Goal: Navigation & Orientation: Go to known website

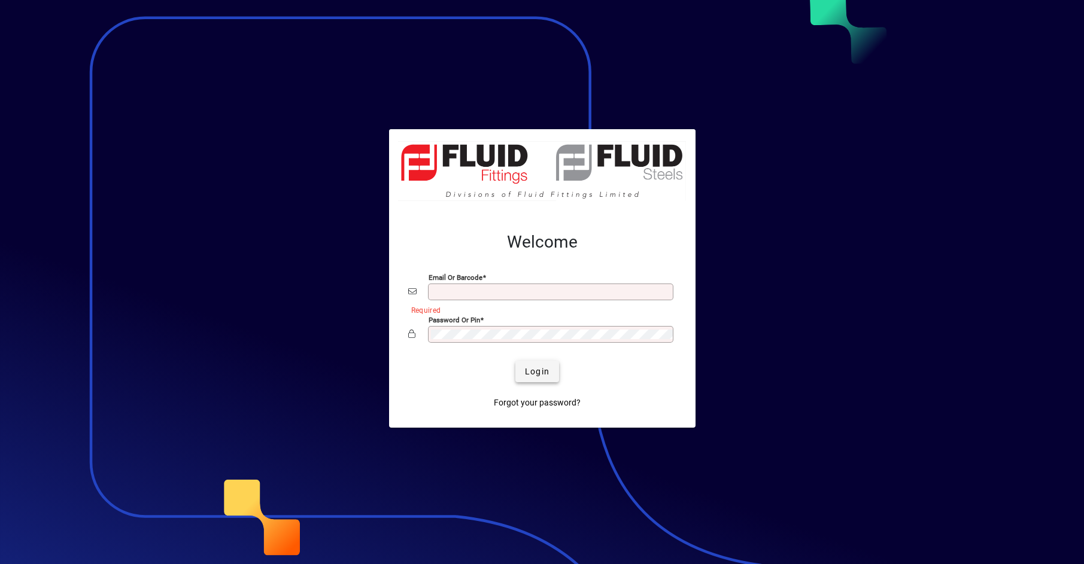
type input "**********"
click at [532, 372] on span "Login" at bounding box center [537, 372] width 25 height 13
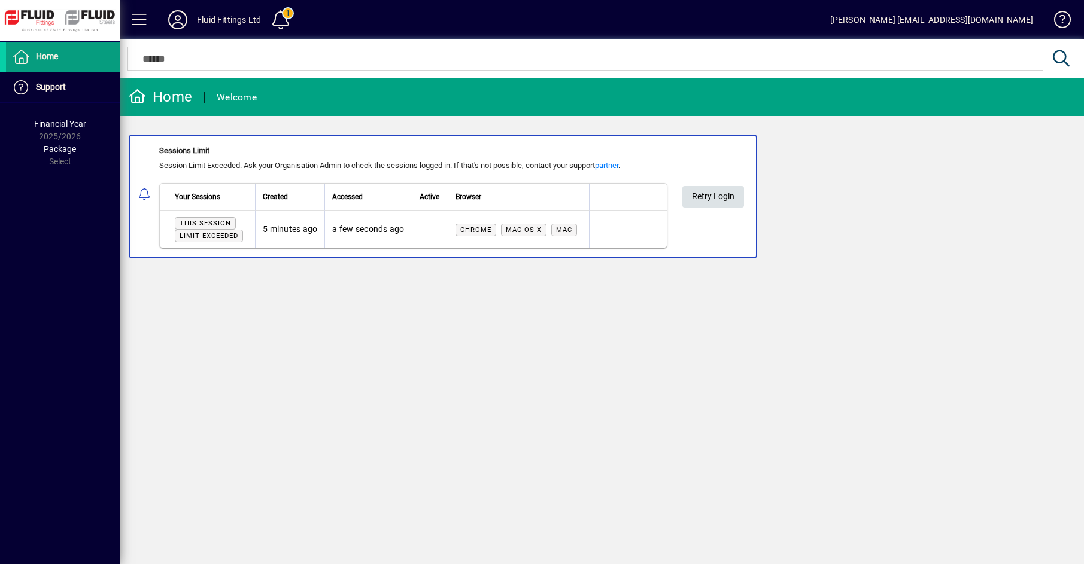
click at [718, 194] on span "Retry Login" at bounding box center [713, 197] width 42 height 20
